Goal: Information Seeking & Learning: Find specific page/section

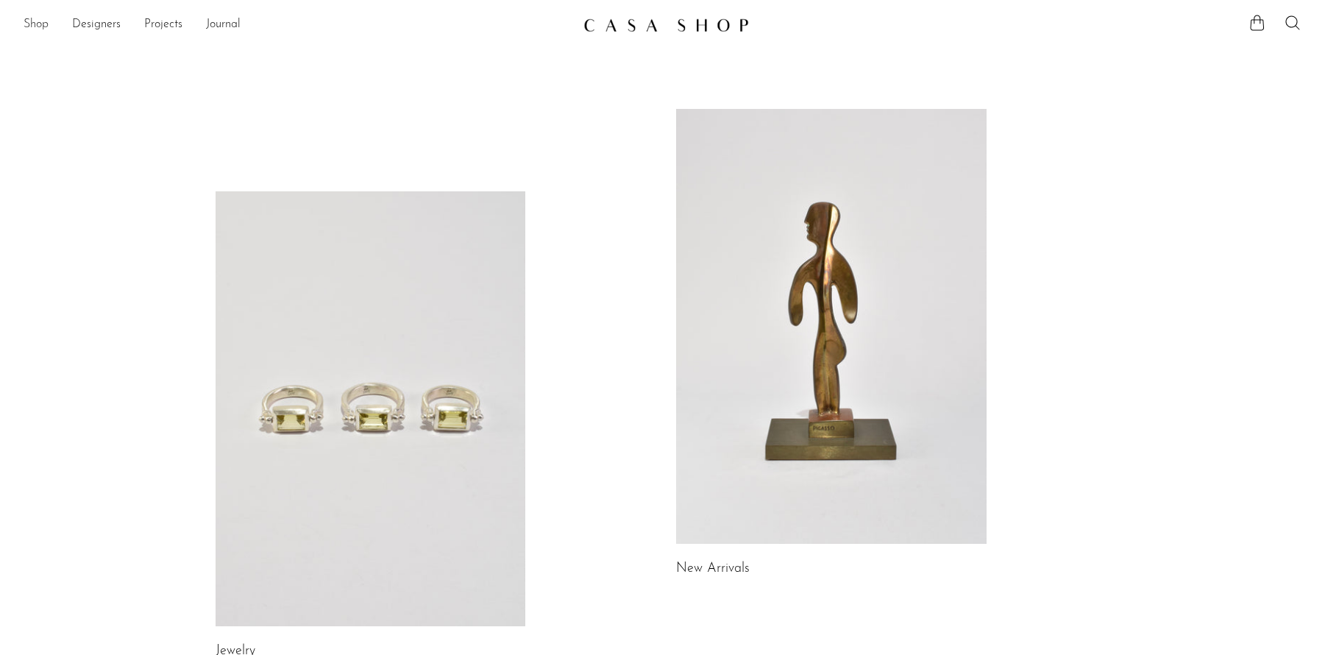
click at [48, 26] on link "Shop" at bounding box center [36, 24] width 25 height 19
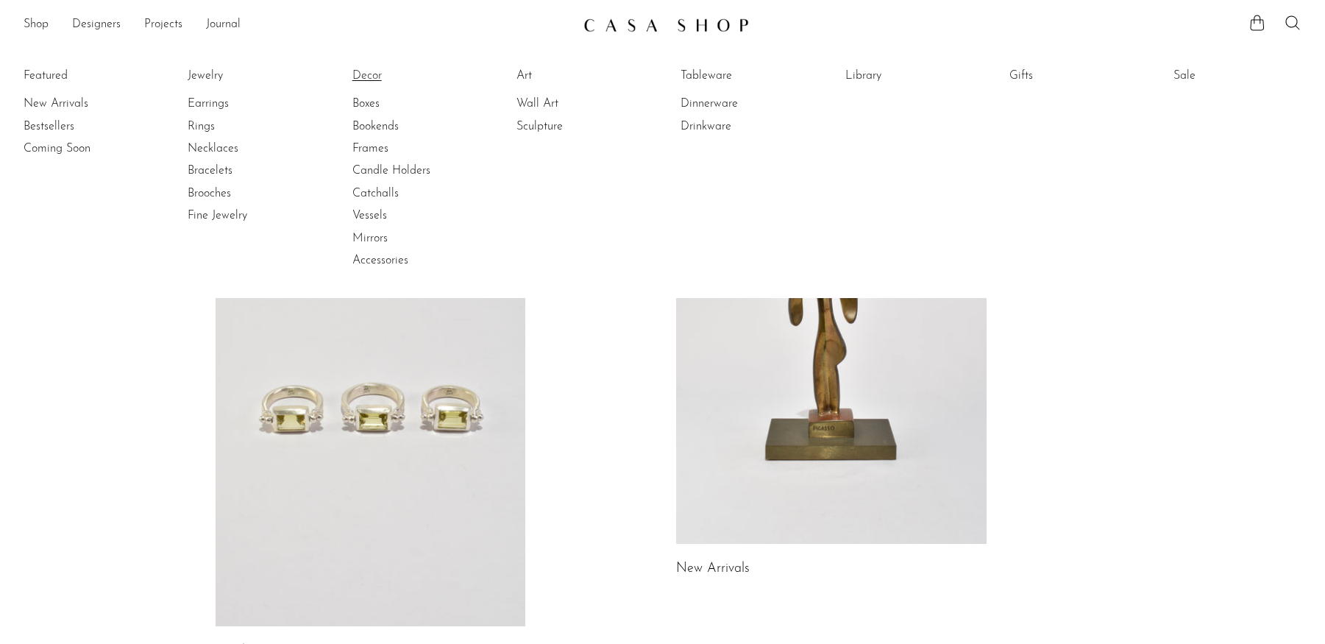
click at [387, 78] on link "Decor" at bounding box center [407, 76] width 110 height 16
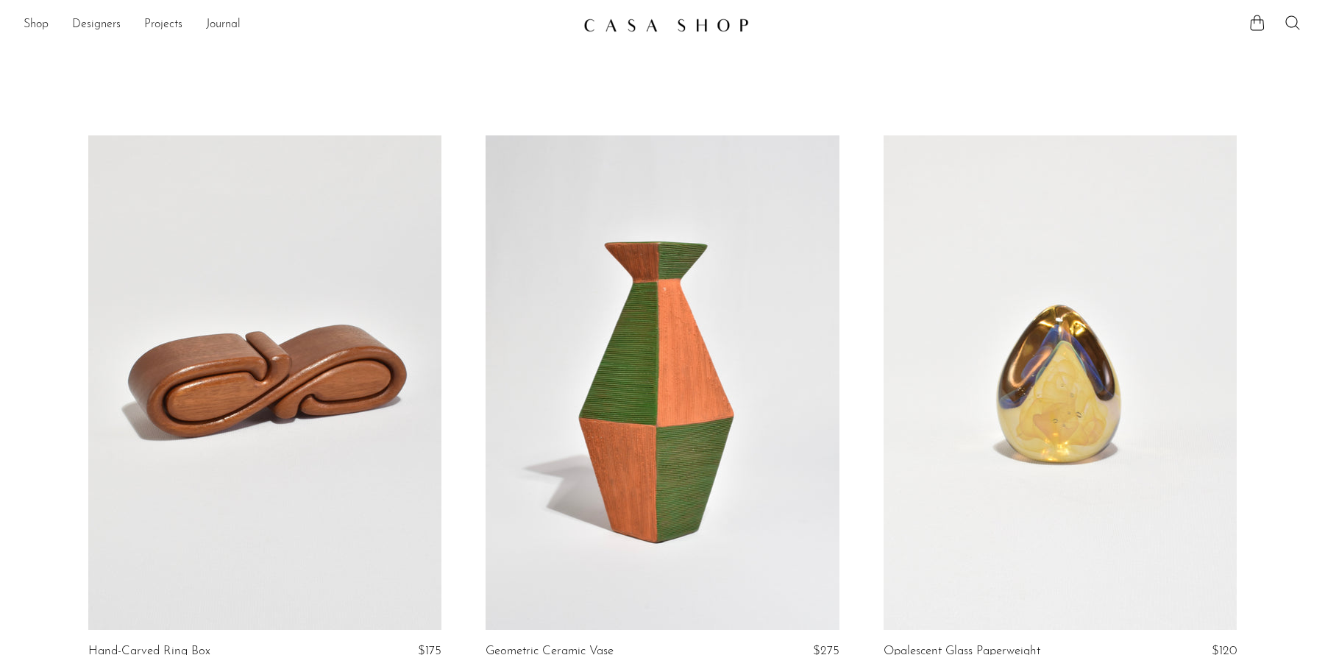
click at [1298, 33] on ul at bounding box center [1274, 25] width 53 height 22
click at [1295, 29] on icon at bounding box center [1293, 23] width 18 height 18
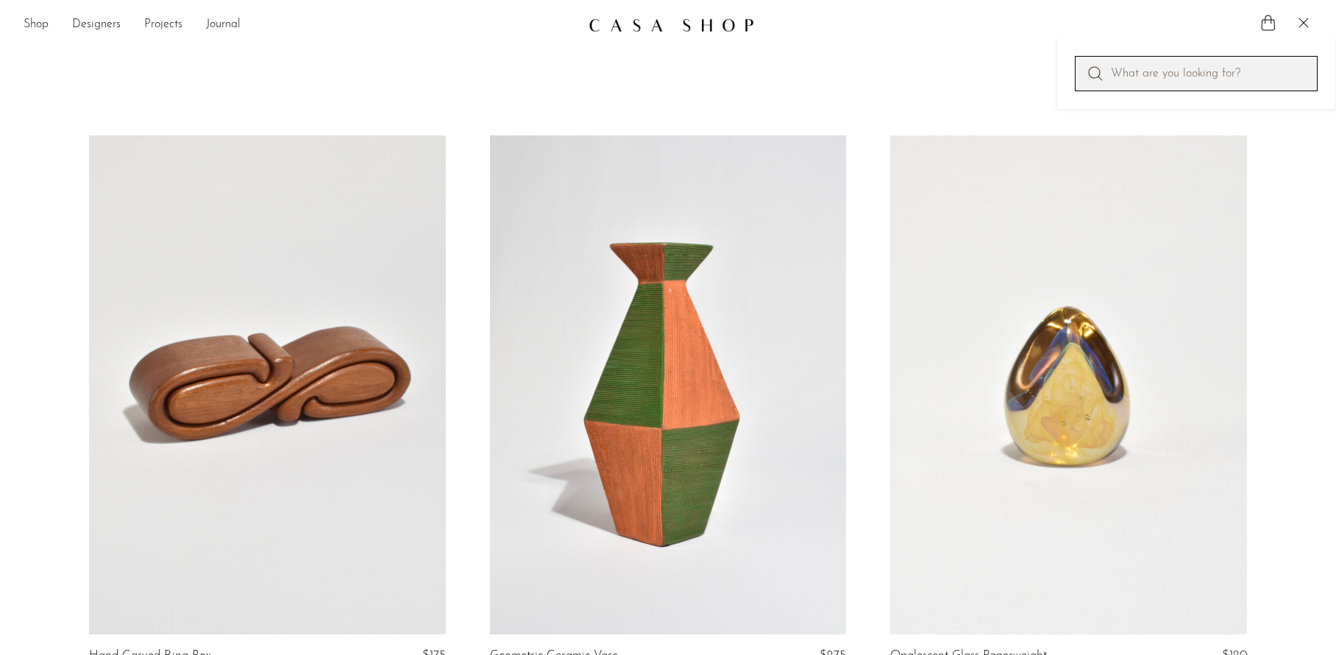
click at [1156, 72] on input "Perform a search" at bounding box center [1196, 73] width 243 height 35
type input "light"
